Goal: Task Accomplishment & Management: Complete application form

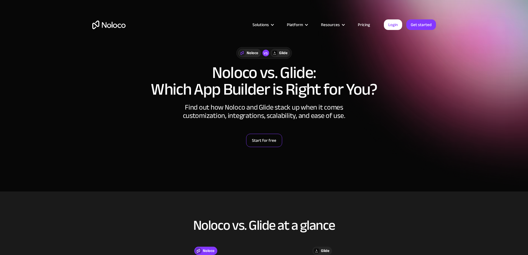
click at [269, 141] on link "Start for free" at bounding box center [264, 140] width 36 height 13
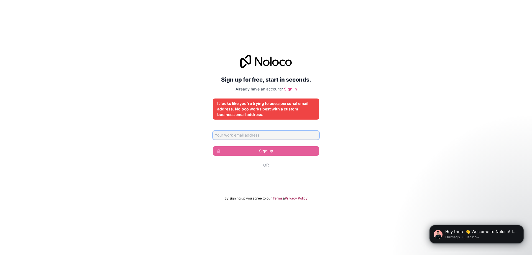
click at [226, 135] on input "Email address" at bounding box center [266, 135] width 106 height 9
type input "v-mano.s@oneplus.com"
click at [292, 89] on link "Sign in" at bounding box center [290, 88] width 13 height 5
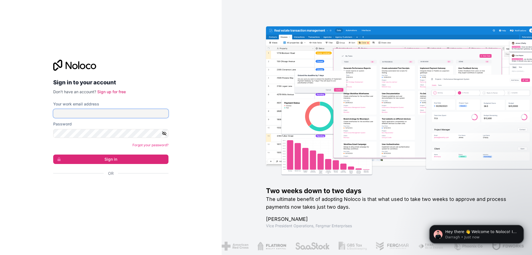
click at [81, 109] on input "Your work email address" at bounding box center [110, 113] width 115 height 9
type input "v-mano.s@oneplus.com"
click at [109, 92] on link "Sign up for free" at bounding box center [111, 91] width 29 height 5
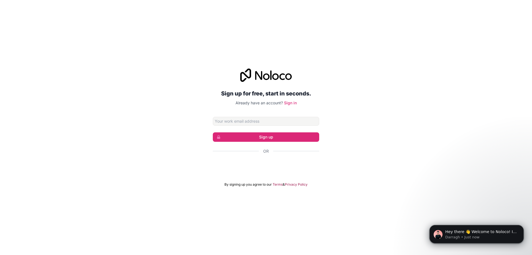
click at [254, 122] on input "Email address" at bounding box center [266, 121] width 106 height 9
type input "v-mano.s@oneplus.com"
click at [262, 135] on button "Sign up" at bounding box center [266, 136] width 106 height 9
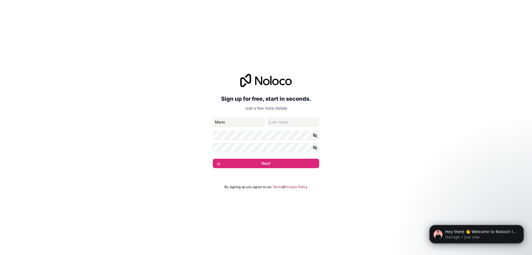
type input "Mano"
type input "s"
type input "S"
click at [289, 152] on form "v-mano.s@oneplus.com Mano S Next" at bounding box center [266, 143] width 106 height 50
click at [188, 144] on div "Sign up for free, start in seconds. Just a few more details v-mano.s@oneplus.co…" at bounding box center [266, 121] width 532 height 110
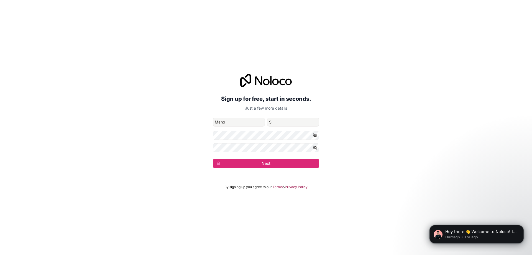
click at [316, 136] on icon "button" at bounding box center [315, 135] width 4 height 2
click at [314, 148] on icon "button" at bounding box center [315, 147] width 5 height 5
click at [287, 165] on button "Next" at bounding box center [266, 163] width 106 height 9
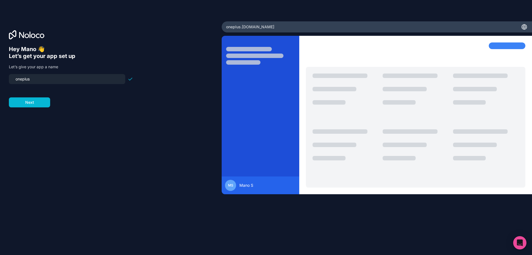
click at [43, 81] on input "oneplus" at bounding box center [67, 79] width 110 height 8
click at [27, 79] on input "oneplus" at bounding box center [67, 79] width 110 height 8
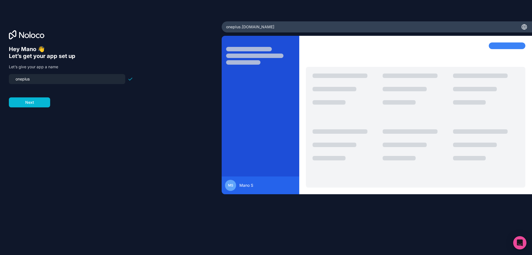
click at [27, 79] on input "oneplus" at bounding box center [67, 79] width 110 height 8
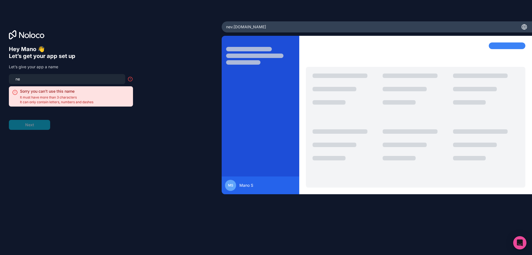
type input "n"
type input "m"
click at [29, 75] on div "nsc" at bounding box center [67, 79] width 116 height 10
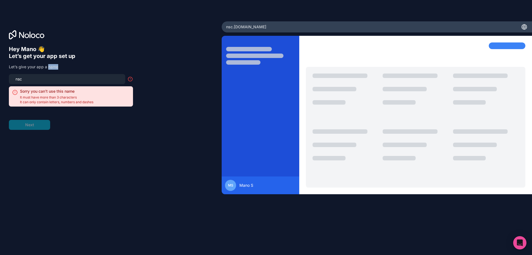
click at [27, 80] on input "nsc" at bounding box center [67, 79] width 110 height 8
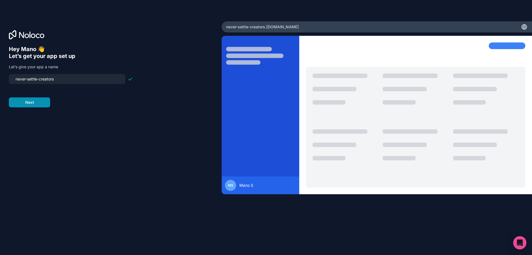
type input "never-settle-creators"
click at [29, 104] on button "Next" at bounding box center [29, 102] width 41 height 10
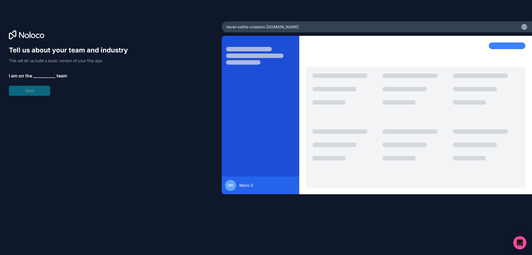
click at [41, 75] on span "__________" at bounding box center [44, 75] width 22 height 7
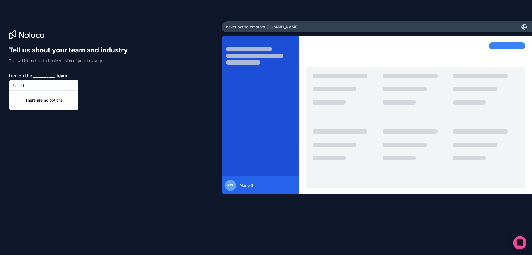
type input "e"
type input "t"
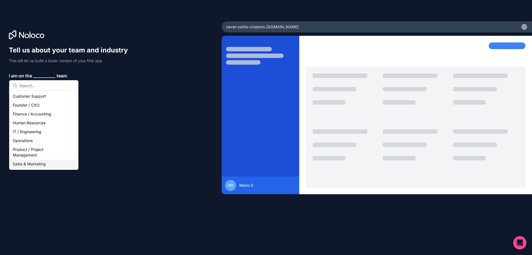
click at [38, 165] on div "Sales & Marketing" at bounding box center [44, 163] width 67 height 9
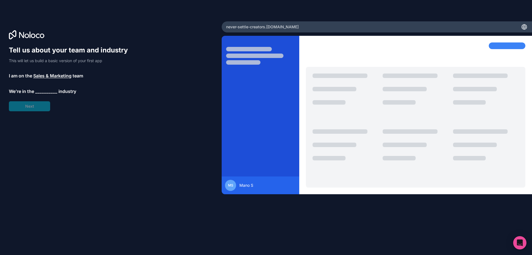
click at [27, 90] on span "We’re in the" at bounding box center [21, 91] width 25 height 7
click at [48, 93] on span "__________" at bounding box center [46, 91] width 22 height 7
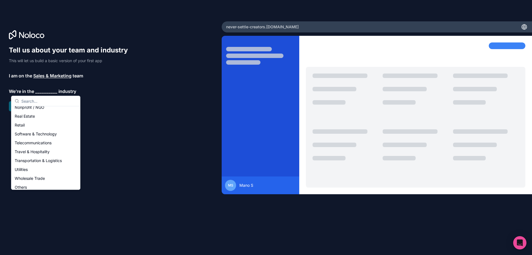
scroll to position [114, 0]
click at [41, 129] on div "Software & Technology" at bounding box center [45, 130] width 67 height 9
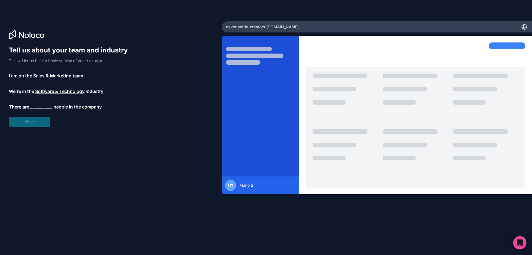
click at [40, 107] on span "__________" at bounding box center [41, 106] width 22 height 7
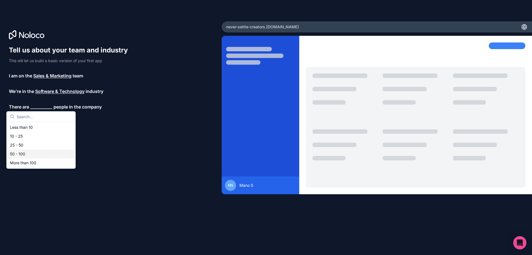
click at [29, 161] on div "More than 100" at bounding box center [41, 162] width 67 height 9
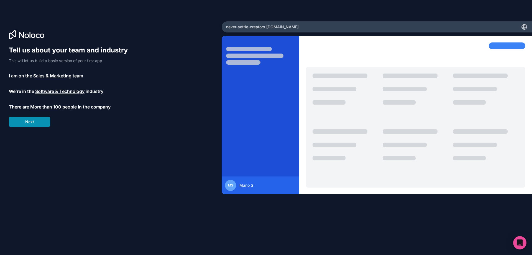
click at [40, 122] on button "Next" at bounding box center [29, 122] width 41 height 10
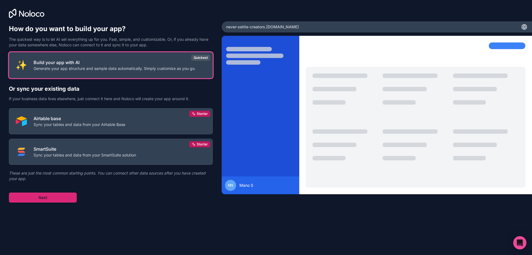
click at [52, 197] on button "Next" at bounding box center [43, 197] width 68 height 10
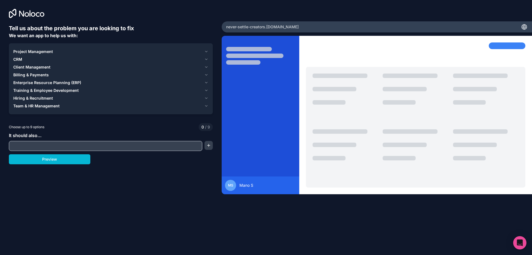
click at [51, 146] on input "text" at bounding box center [105, 146] width 191 height 8
type input "Video contest Portal"
click at [61, 161] on button "Preview" at bounding box center [49, 159] width 81 height 10
click at [58, 90] on span "Training & Employee Development" at bounding box center [45, 91] width 65 height 6
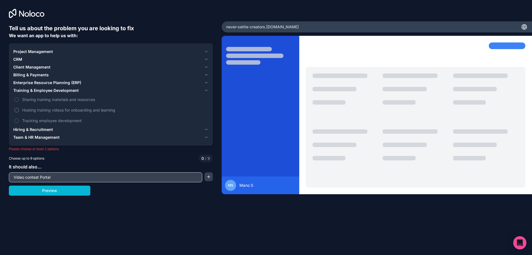
click at [17, 110] on button "Hosting training videos for onboarding and learning" at bounding box center [16, 110] width 4 height 4
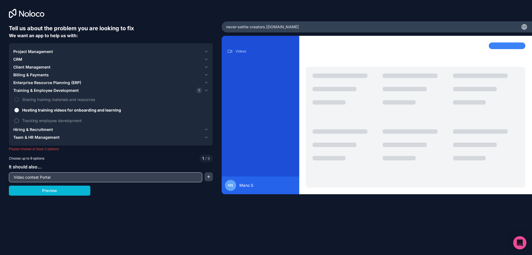
click at [17, 118] on label "Tracking employee development" at bounding box center [110, 120] width 195 height 10
click at [17, 118] on button "Tracking employee development" at bounding box center [16, 120] width 4 height 4
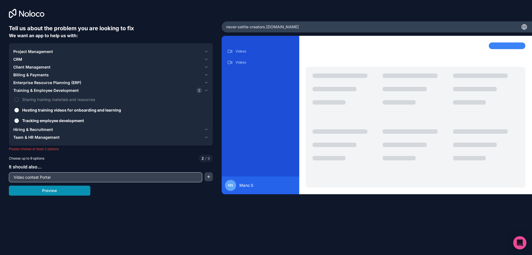
click at [60, 190] on button "Preview" at bounding box center [49, 190] width 81 height 10
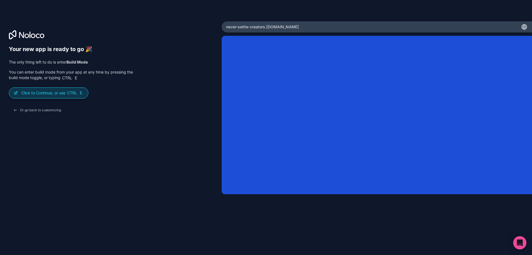
click at [65, 97] on div "Click to Continue, or use Ctrl E" at bounding box center [48, 93] width 79 height 11
